Goal: Obtain resource: Download file/media

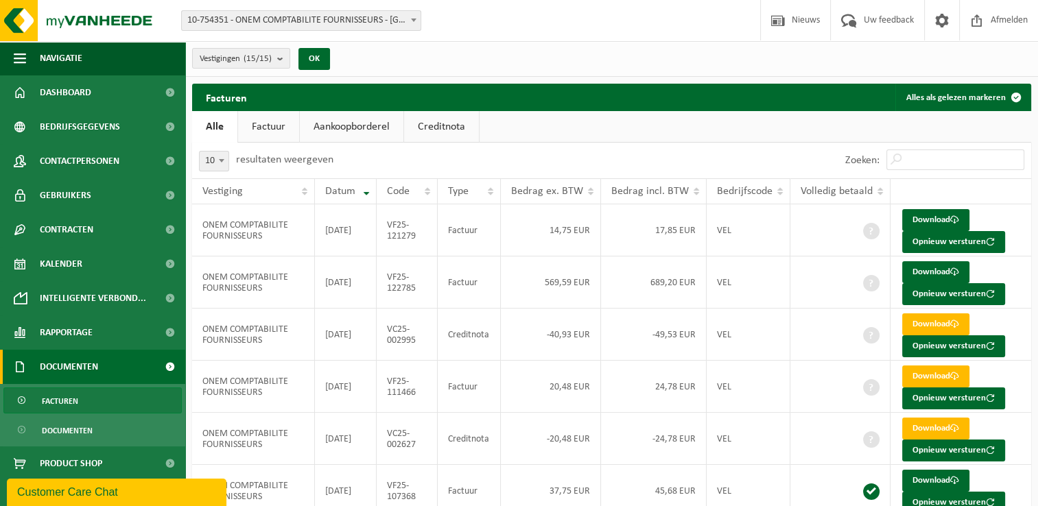
click at [441, 122] on link "Creditnota" at bounding box center [441, 127] width 75 height 32
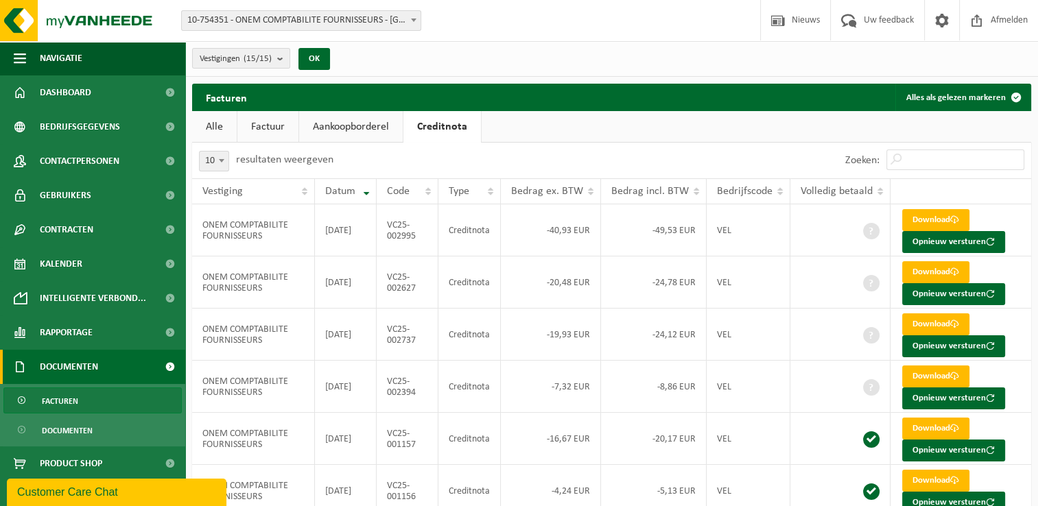
click at [276, 126] on link "Factuur" at bounding box center [267, 127] width 61 height 32
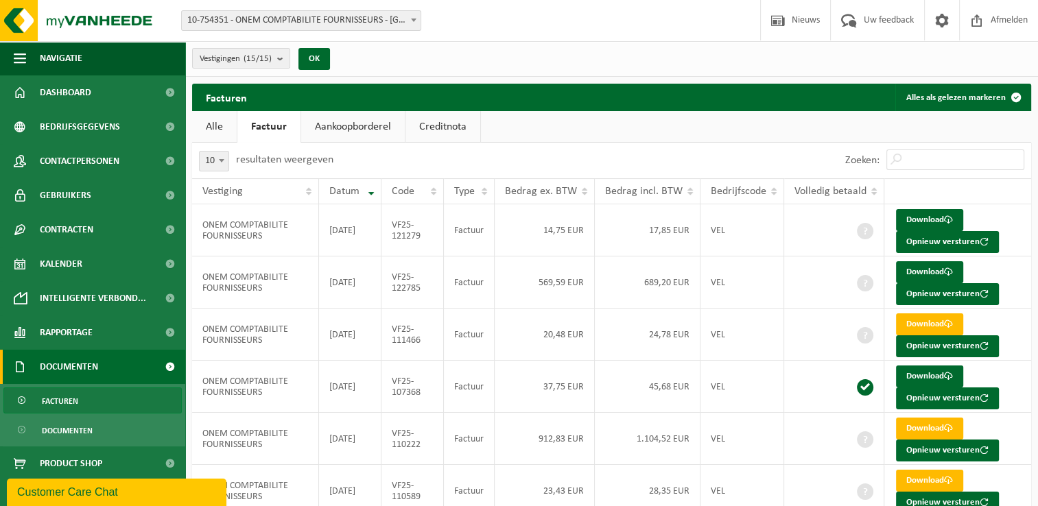
click at [222, 133] on link "Alle" at bounding box center [214, 127] width 45 height 32
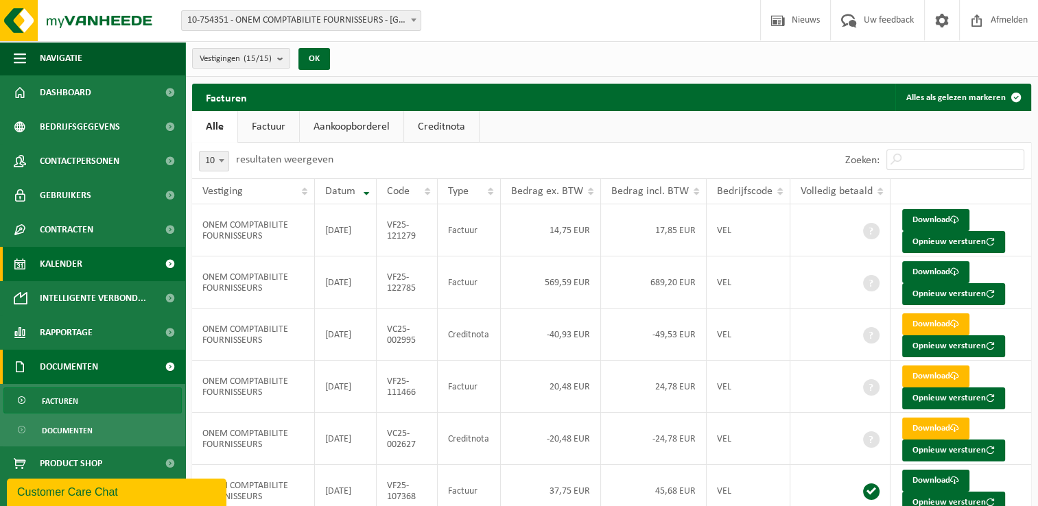
click at [73, 268] on span "Kalender" at bounding box center [61, 264] width 43 height 34
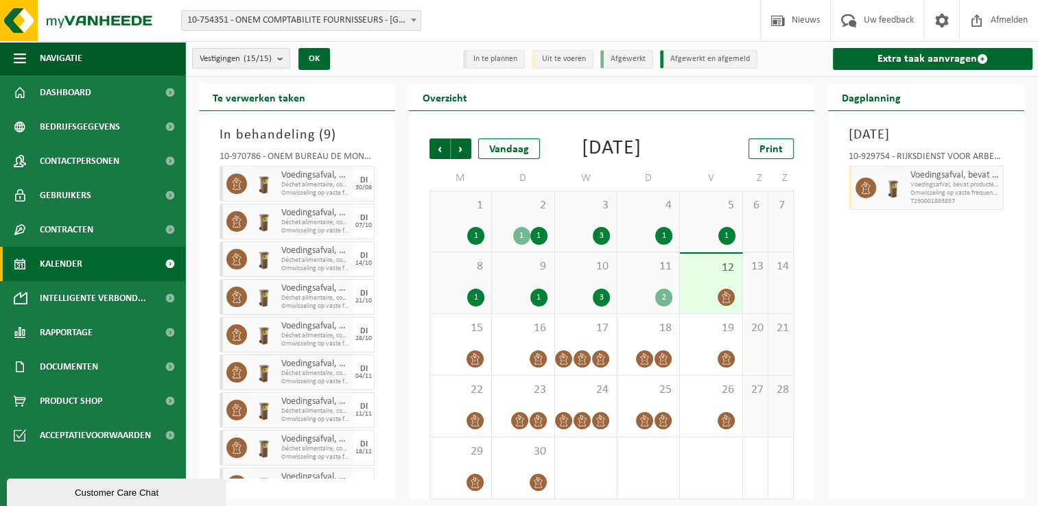
click at [265, 60] on count "(15/15)" at bounding box center [258, 58] width 28 height 9
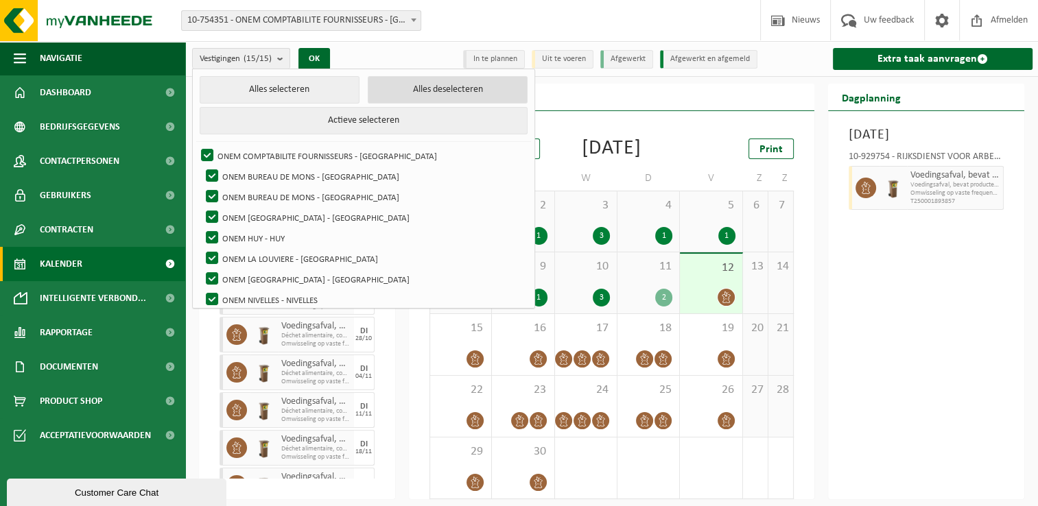
click at [417, 92] on button "Alles deselecteren" at bounding box center [448, 89] width 160 height 27
checkbox input "false"
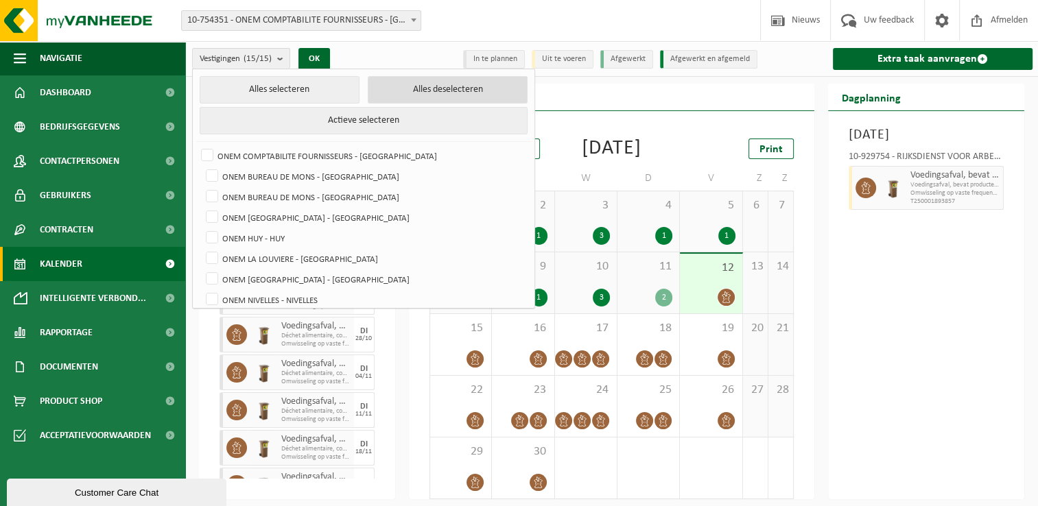
checkbox input "false"
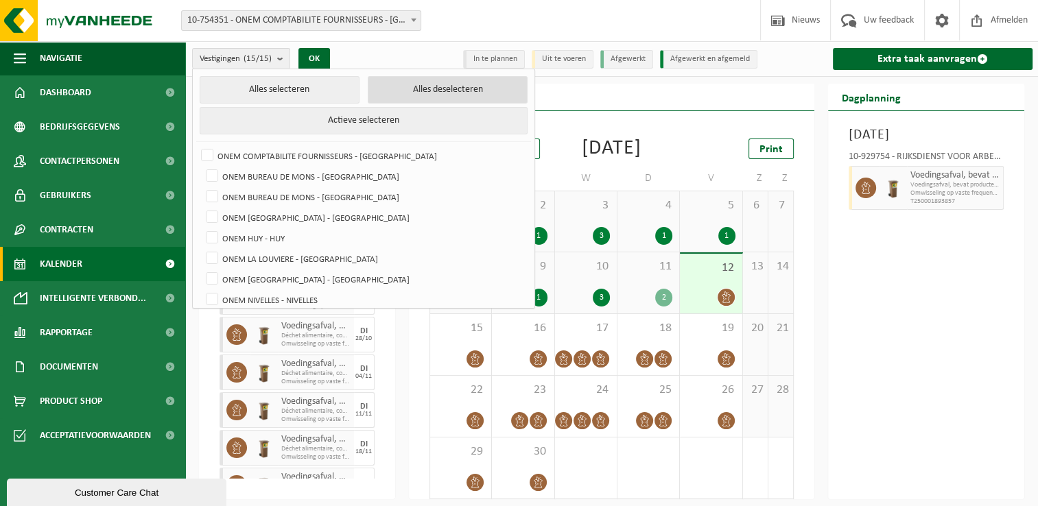
checkbox input "false"
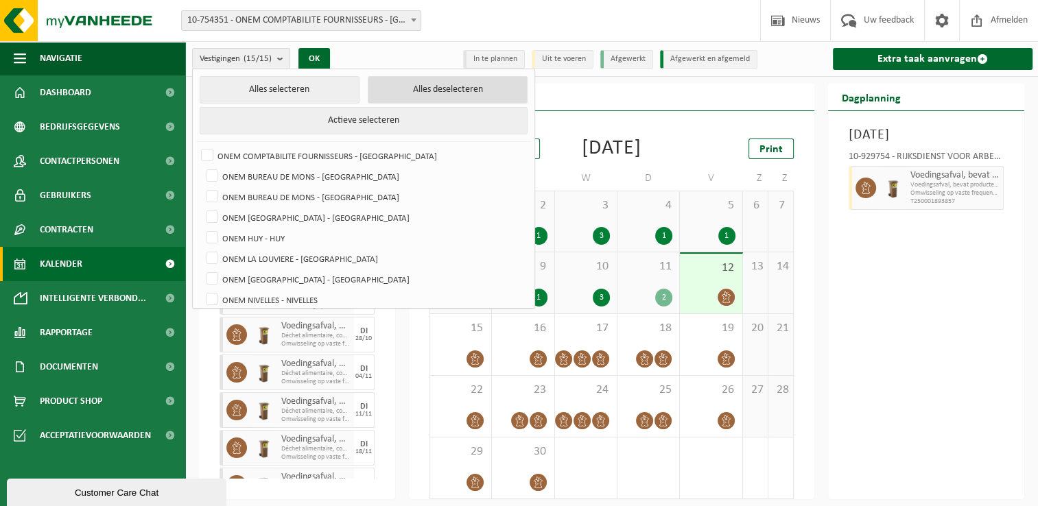
checkbox input "false"
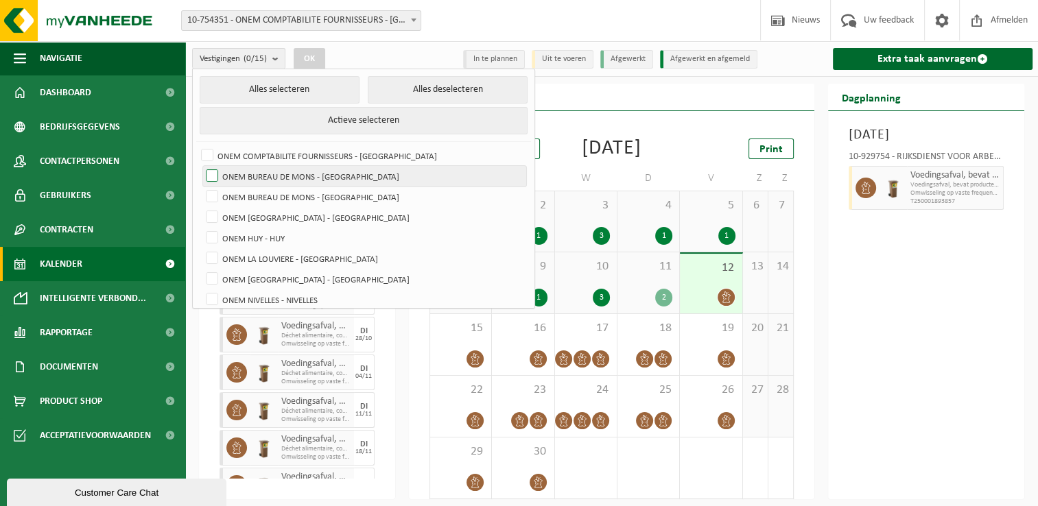
click at [332, 176] on label "ONEM BUREAU DE MONS - [GEOGRAPHIC_DATA]" at bounding box center [364, 176] width 323 height 21
click at [201, 166] on input "ONEM BUREAU DE MONS - [GEOGRAPHIC_DATA]" at bounding box center [200, 165] width 1 height 1
checkbox input "true"
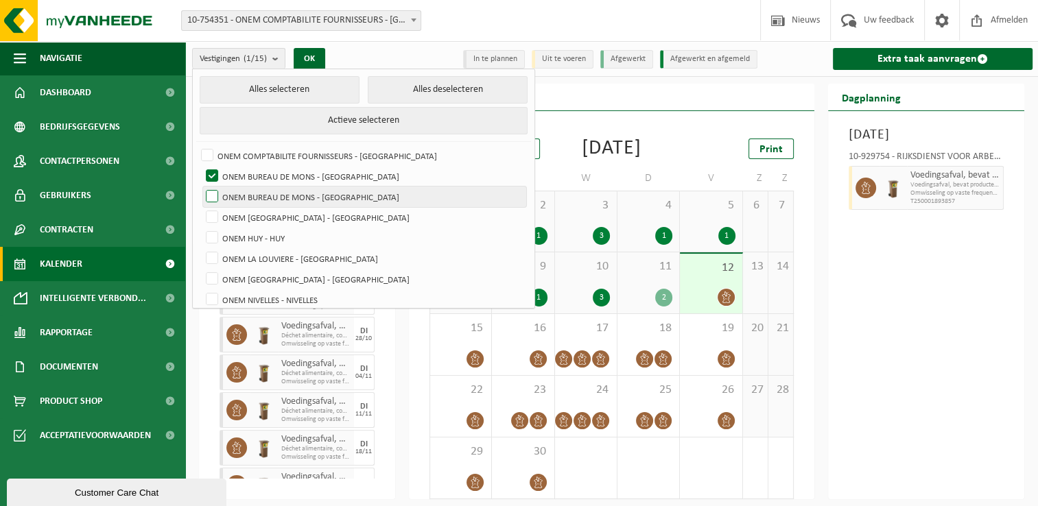
click at [321, 196] on label "ONEM BUREAU DE MONS - [GEOGRAPHIC_DATA]" at bounding box center [364, 197] width 323 height 21
click at [201, 187] on input "ONEM BUREAU DE MONS - [GEOGRAPHIC_DATA]" at bounding box center [200, 186] width 1 height 1
checkbox input "true"
click at [310, 56] on button "OK" at bounding box center [310, 59] width 32 height 22
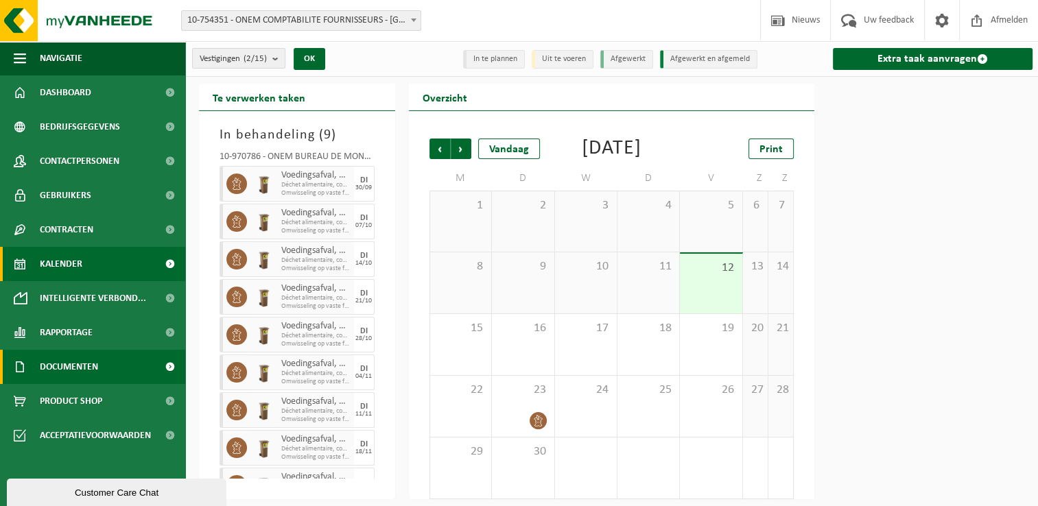
click at [77, 371] on span "Documenten" at bounding box center [69, 367] width 58 height 34
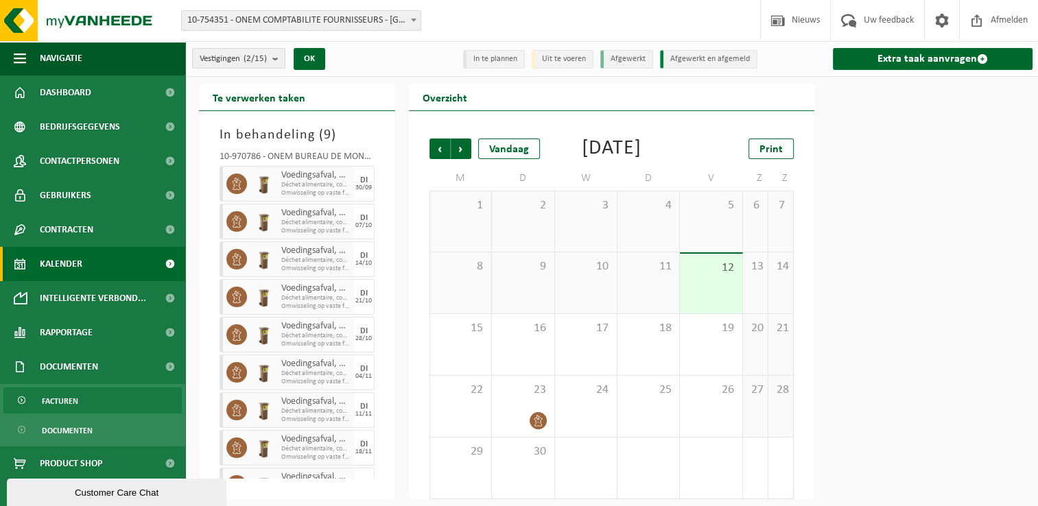
click at [63, 397] on span "Facturen" at bounding box center [60, 401] width 36 height 26
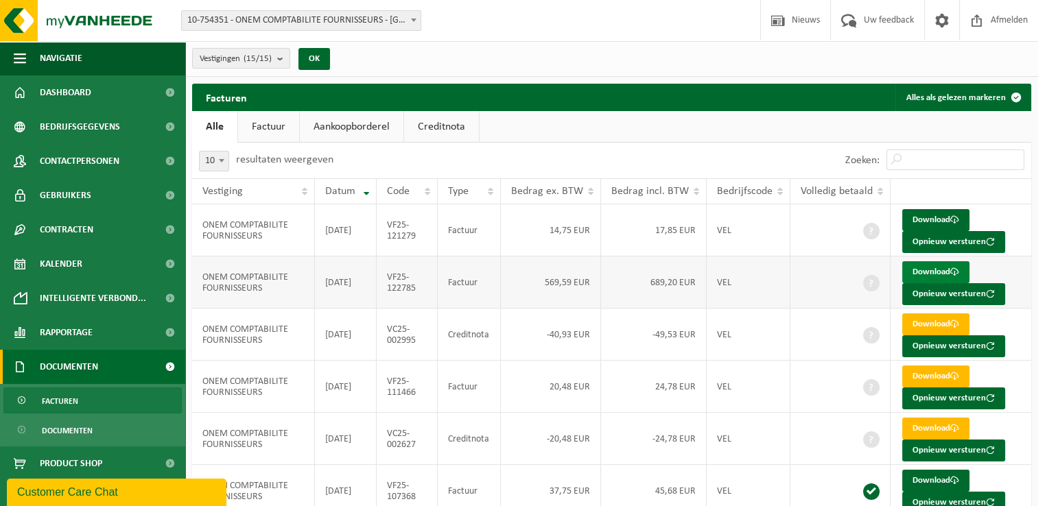
click at [933, 273] on link "Download" at bounding box center [935, 272] width 67 height 22
click at [125, 262] on link "Kalender" at bounding box center [92, 264] width 185 height 34
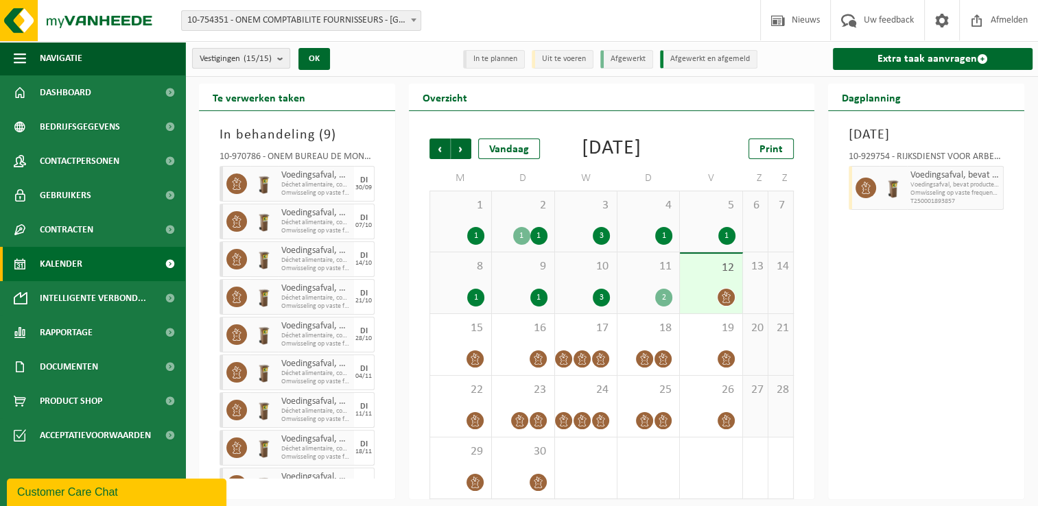
click at [271, 62] on count "(15/15)" at bounding box center [258, 58] width 28 height 9
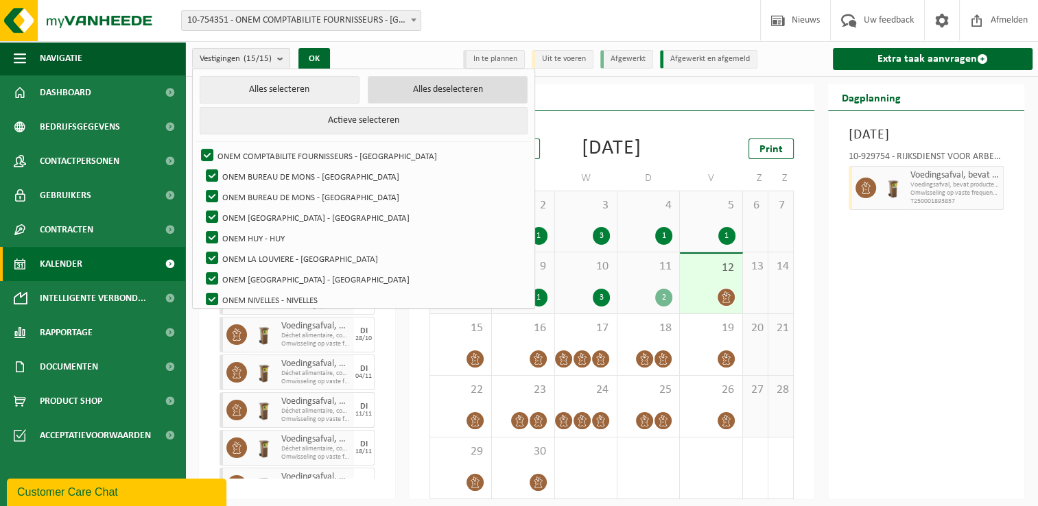
click at [419, 84] on button "Alles deselecteren" at bounding box center [448, 89] width 160 height 27
checkbox input "false"
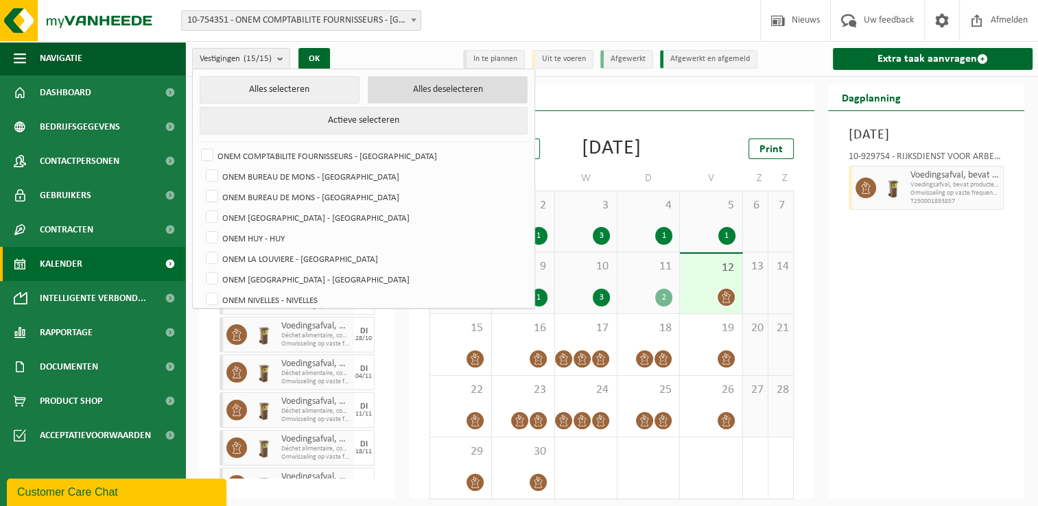
checkbox input "false"
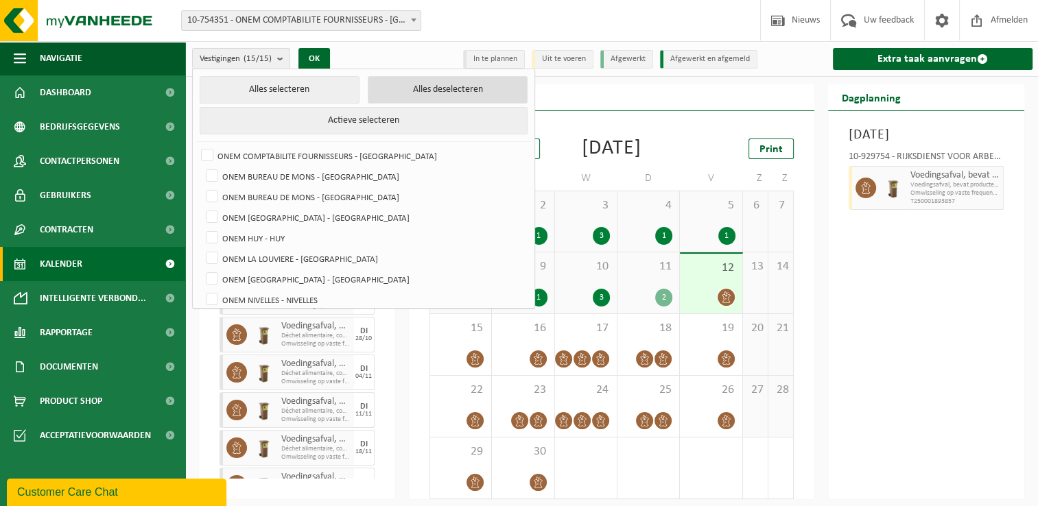
checkbox input "false"
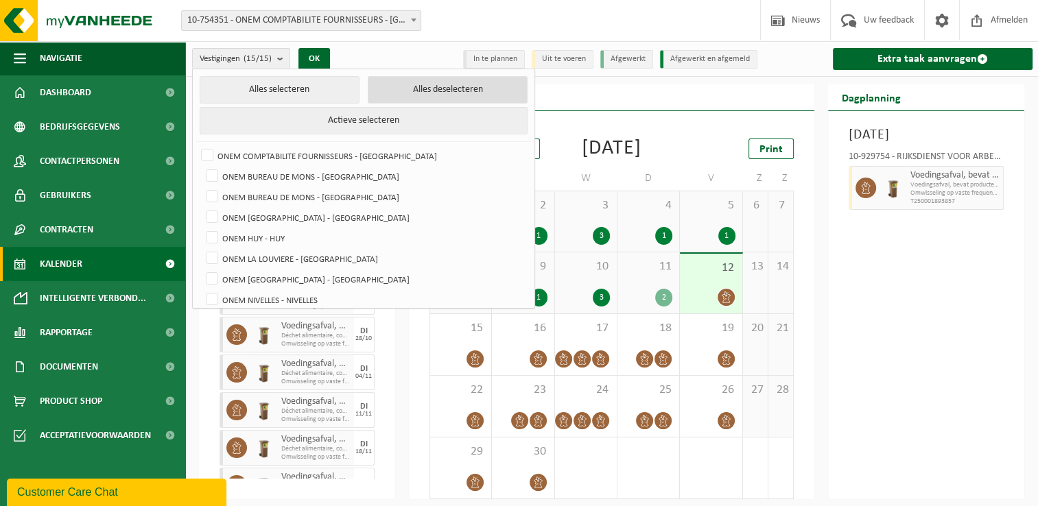
checkbox input "false"
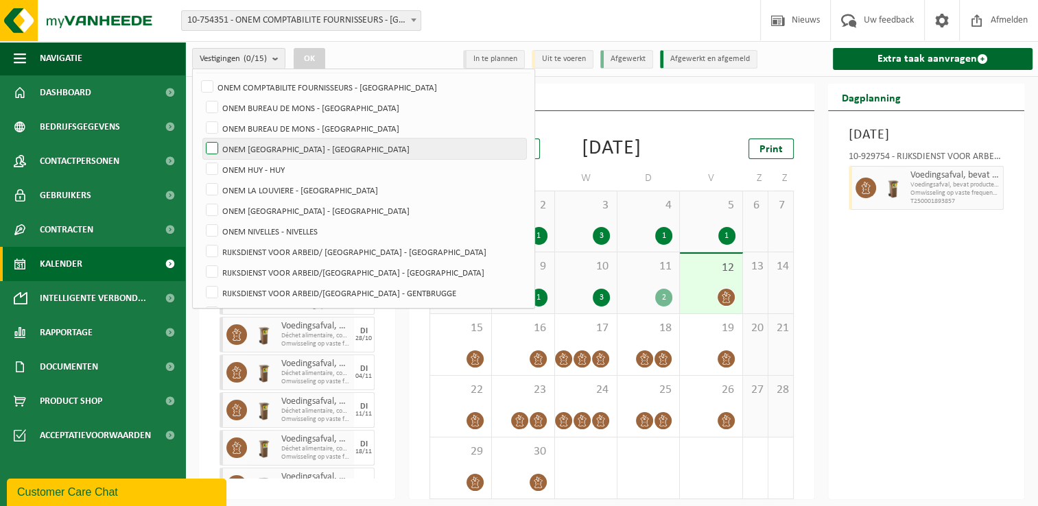
scroll to position [137, 0]
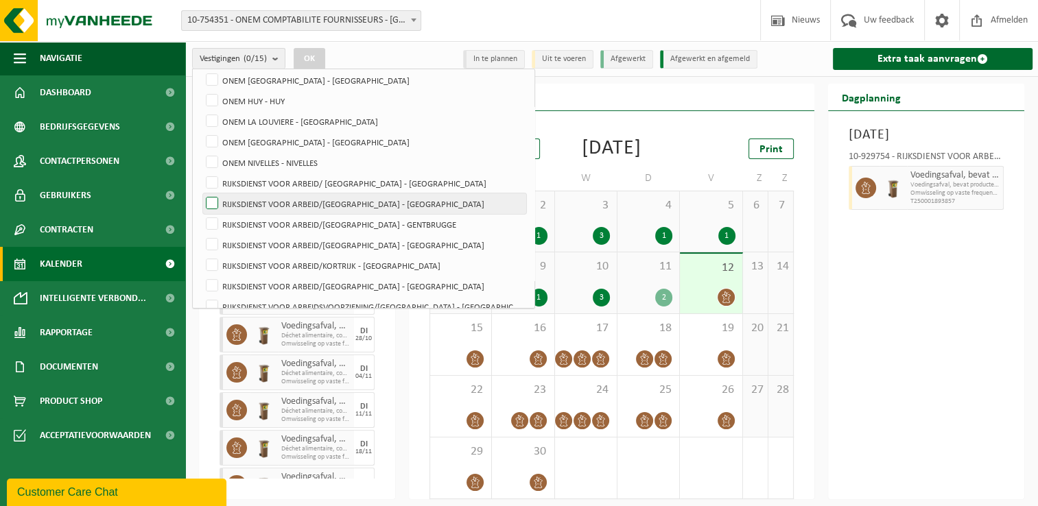
click at [397, 202] on label "RIJKSDIENST VOOR ARBEID/[GEOGRAPHIC_DATA] - [GEOGRAPHIC_DATA]" at bounding box center [364, 204] width 323 height 21
click at [201, 194] on input "RIJKSDIENST VOOR ARBEID/[GEOGRAPHIC_DATA] - [GEOGRAPHIC_DATA]" at bounding box center [200, 193] width 1 height 1
checkbox input "true"
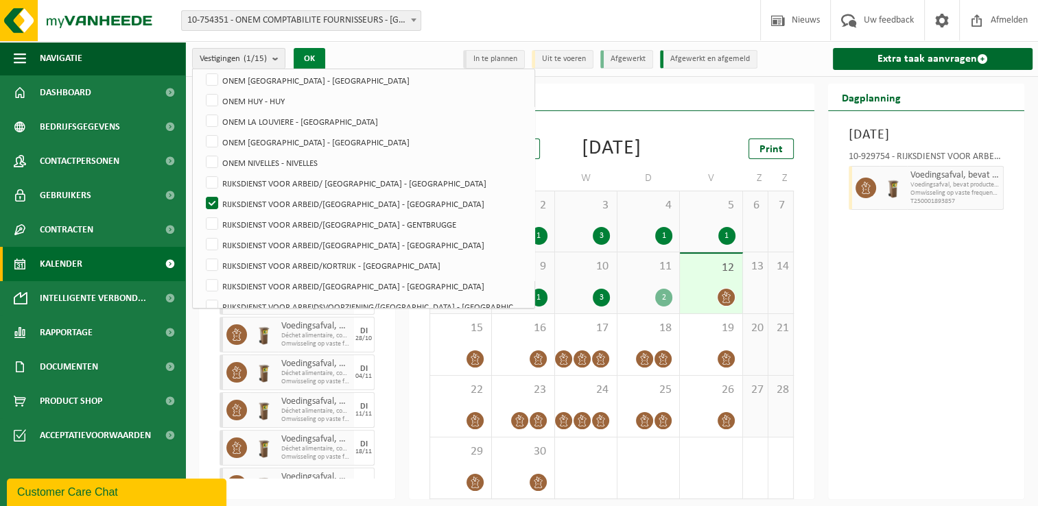
click at [317, 52] on button "OK" at bounding box center [310, 59] width 32 height 22
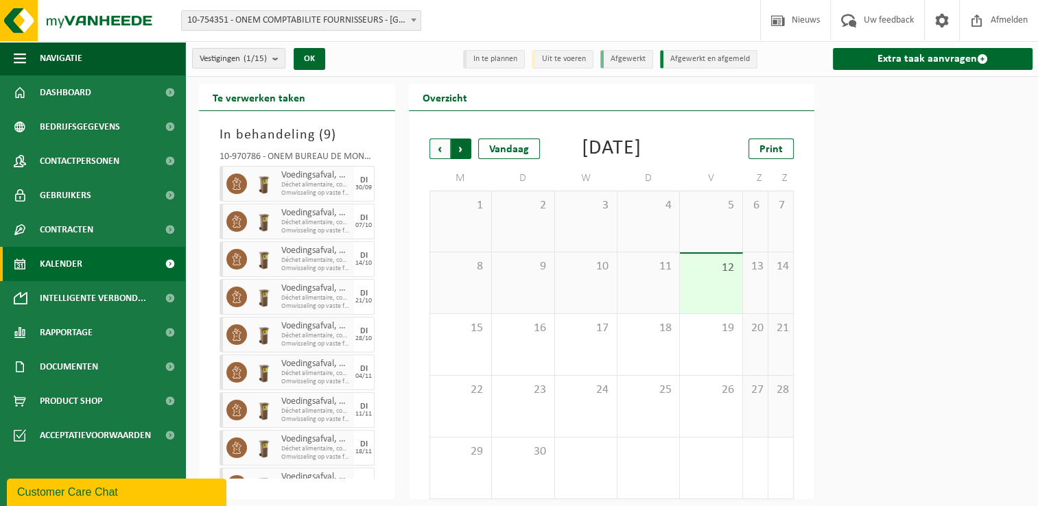
click at [431, 148] on span "Vorige" at bounding box center [440, 149] width 21 height 21
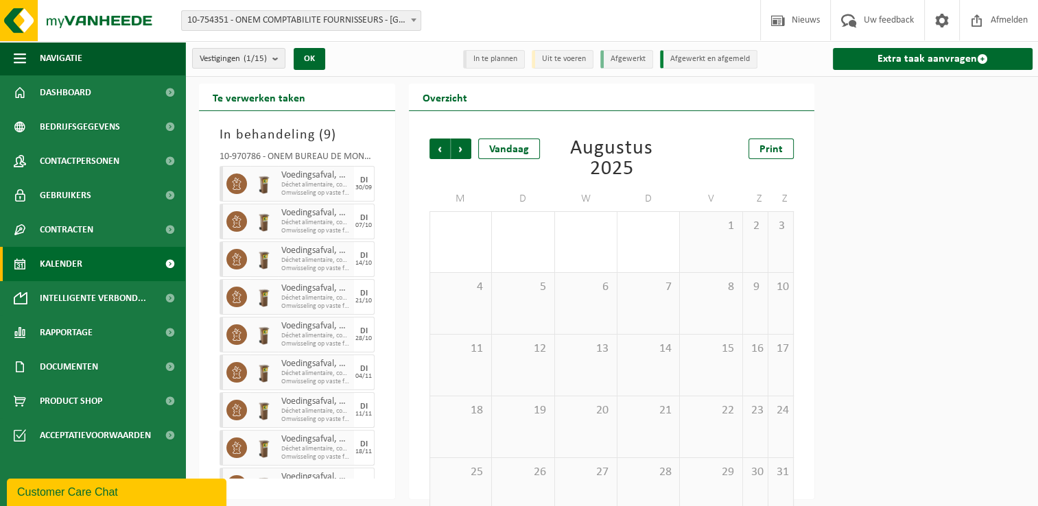
click at [431, 148] on span "Vorige" at bounding box center [440, 149] width 21 height 21
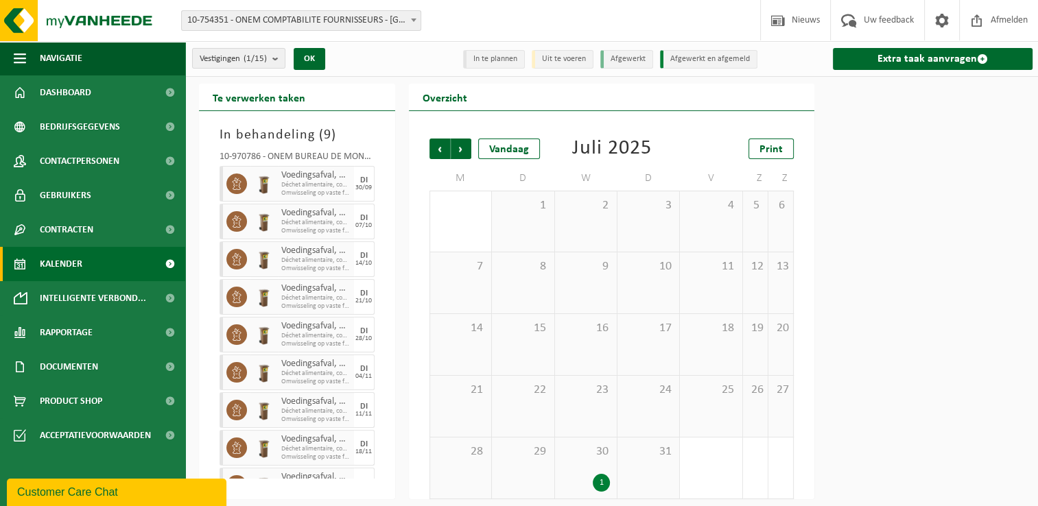
click at [584, 465] on div "30 1" at bounding box center [586, 468] width 62 height 61
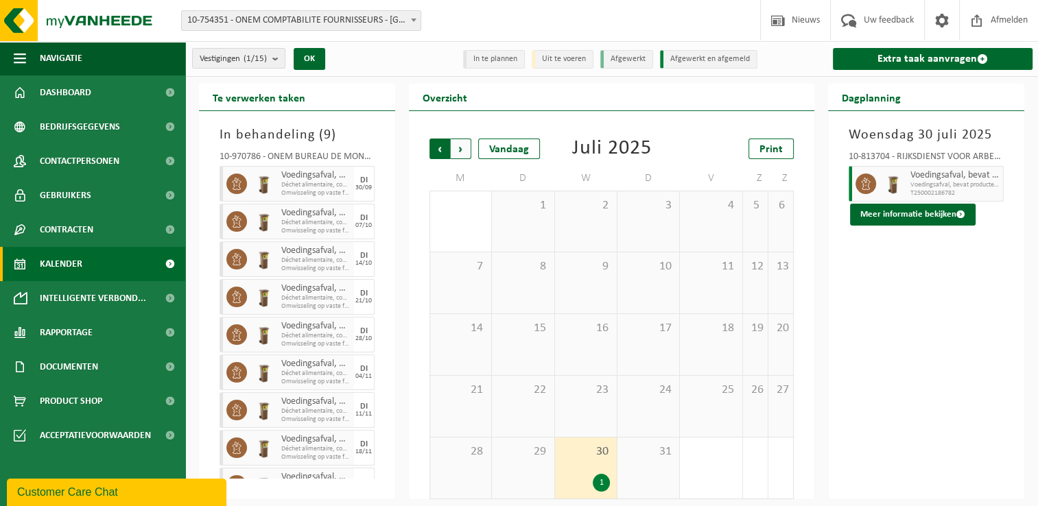
click at [468, 144] on span "Volgende" at bounding box center [461, 149] width 21 height 21
